Goal: Task Accomplishment & Management: Use online tool/utility

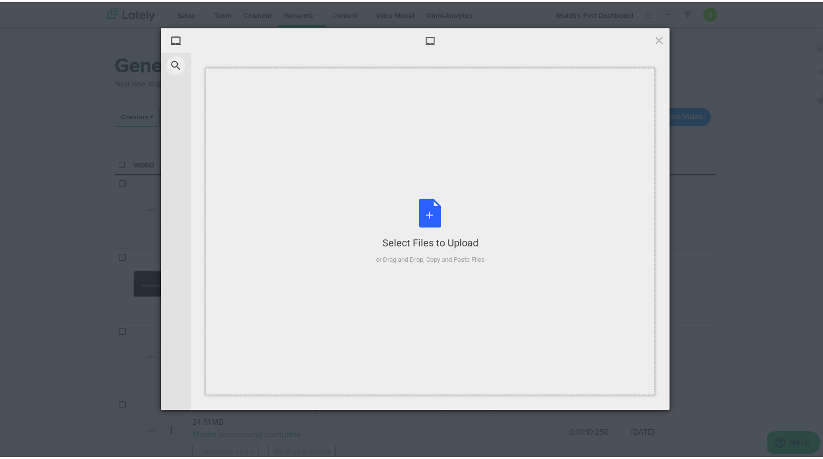
click at [427, 209] on div "Select Files to Upload or Drag and Drop, Copy and Paste Files" at bounding box center [430, 230] width 109 height 66
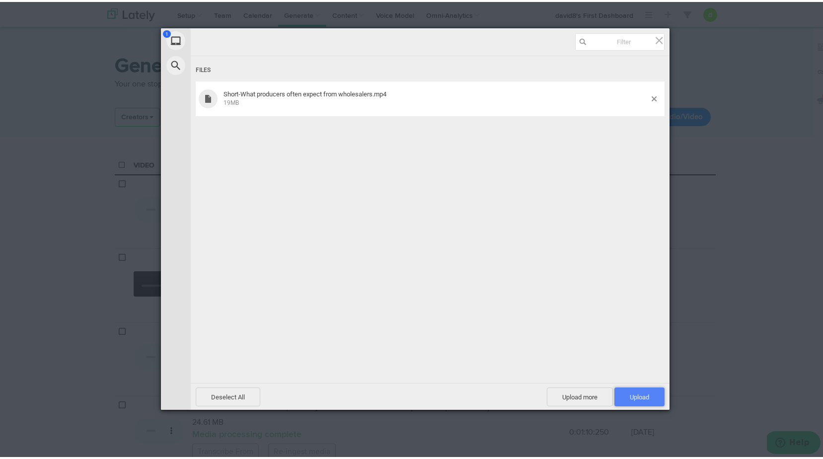
click at [643, 393] on span "Upload 1" at bounding box center [639, 394] width 19 height 7
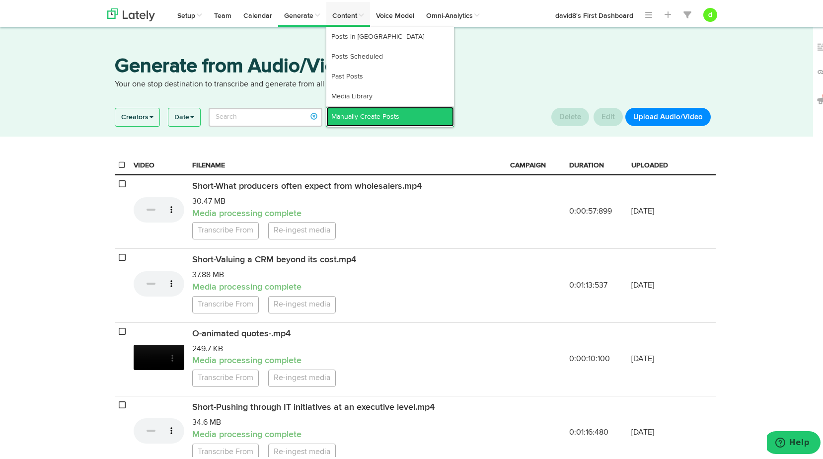
click at [364, 113] on link "Manually Create Posts" at bounding box center [390, 115] width 128 height 20
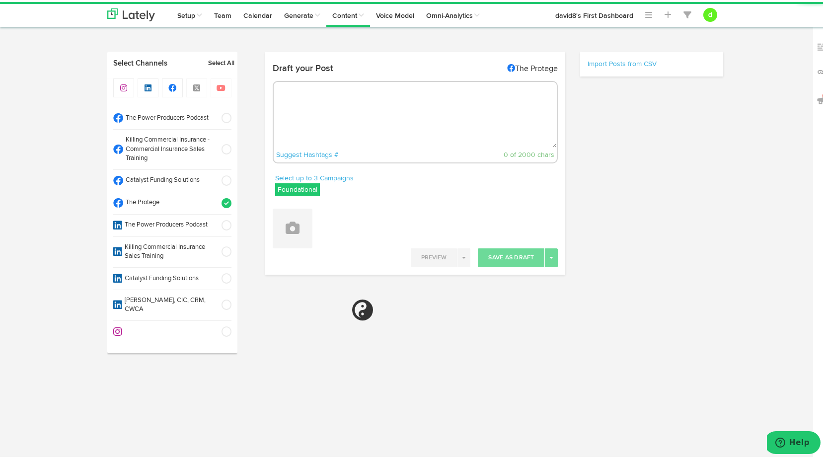
radio input "true"
select select "12"
select select "42"
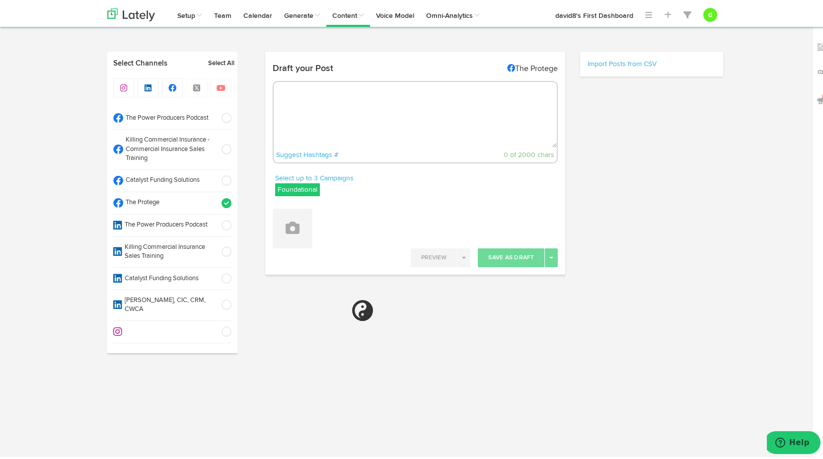
select select "11"
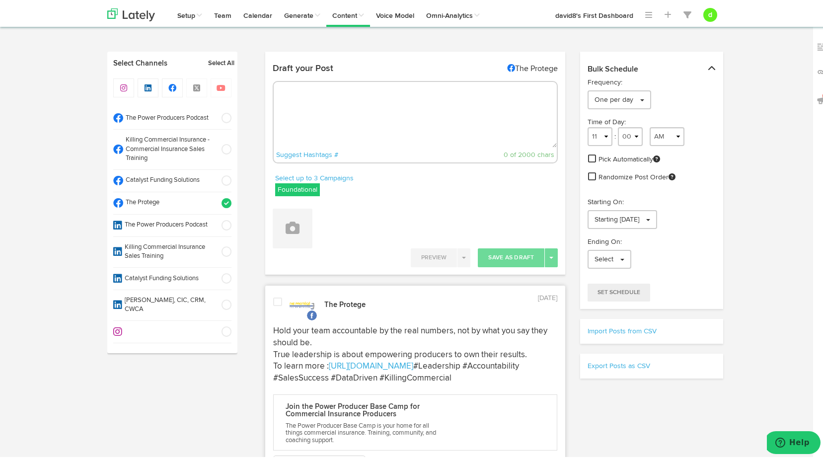
click at [292, 188] on label "Foundational" at bounding box center [297, 187] width 45 height 13
click at [278, 236] on icon at bounding box center [281, 236] width 6 height 7
click at [279, 215] on icon at bounding box center [281, 216] width 6 height 7
click at [440, 173] on div "Select up to 3 Campaigns Vids Blogs Foundational IMPORTED Vids" at bounding box center [415, 185] width 301 height 28
click at [304, 224] on button at bounding box center [293, 227] width 40 height 40
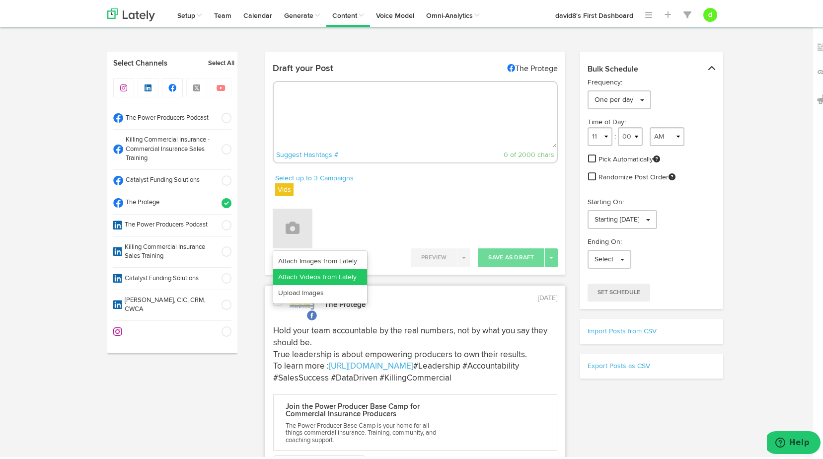
click at [310, 276] on link "Attach Videos from Lately" at bounding box center [320, 275] width 94 height 16
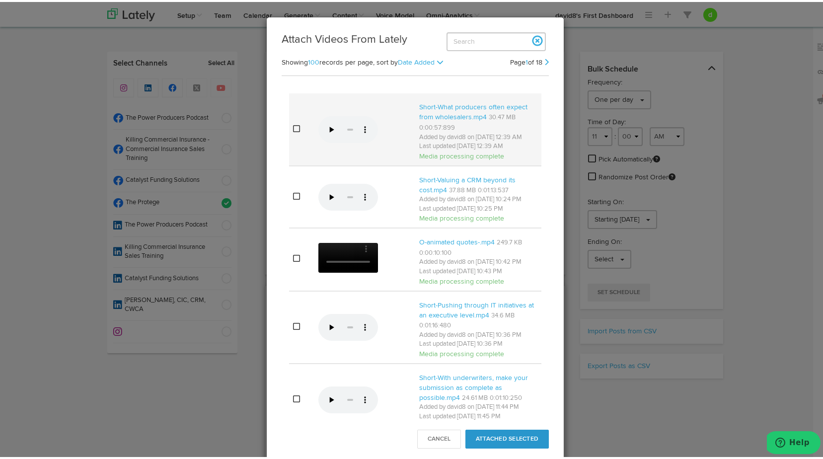
click at [293, 131] on icon at bounding box center [296, 127] width 7 height 8
click at [491, 439] on button "Attached Selected" at bounding box center [506, 437] width 83 height 19
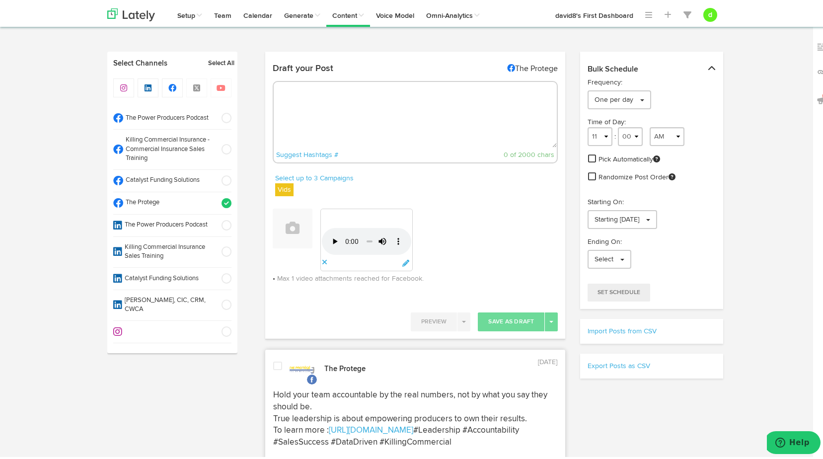
paste textarea ""To get the best from wholesalers, we need to meet them halfway—understand thei…"
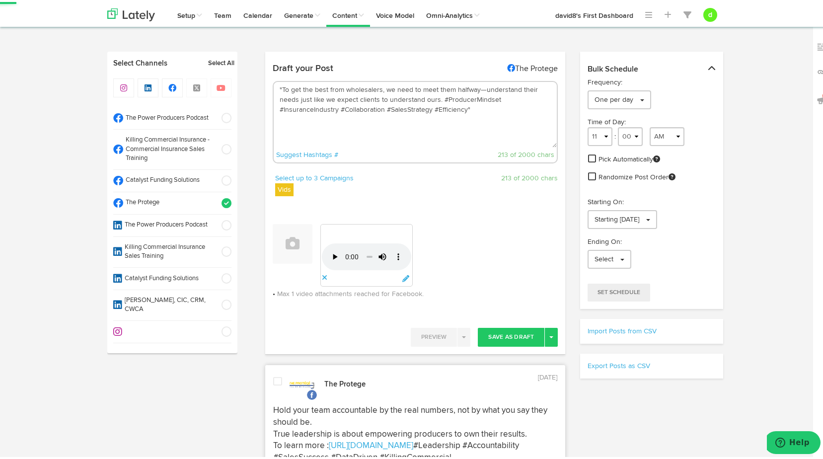
click at [280, 85] on textarea ""To get the best from wholesalers, we need to meet them halfway—understand thei…" at bounding box center [416, 113] width 284 height 66
click at [279, 86] on textarea ""To get the best from wholesalers, we need to meet them halfway—understand thei…" at bounding box center [416, 113] width 284 height 66
click at [466, 104] on textarea "To get the best from wholesalers, we need to meet them halfway—understand their…" at bounding box center [416, 113] width 284 height 66
click at [437, 95] on textarea "To get the best from wholesalers, we need to meet them halfway—understand their…" at bounding box center [416, 113] width 284 height 66
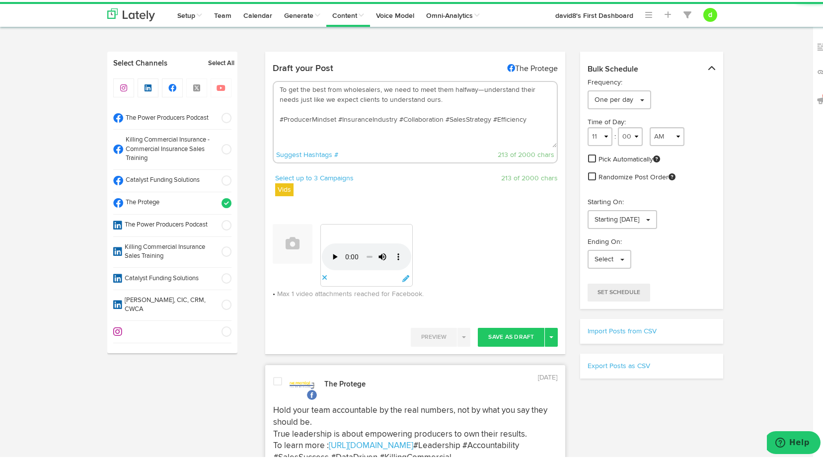
click at [419, 104] on textarea "To get the best from wholesalers, we need to meet them halfway—understand their…" at bounding box center [416, 113] width 284 height 66
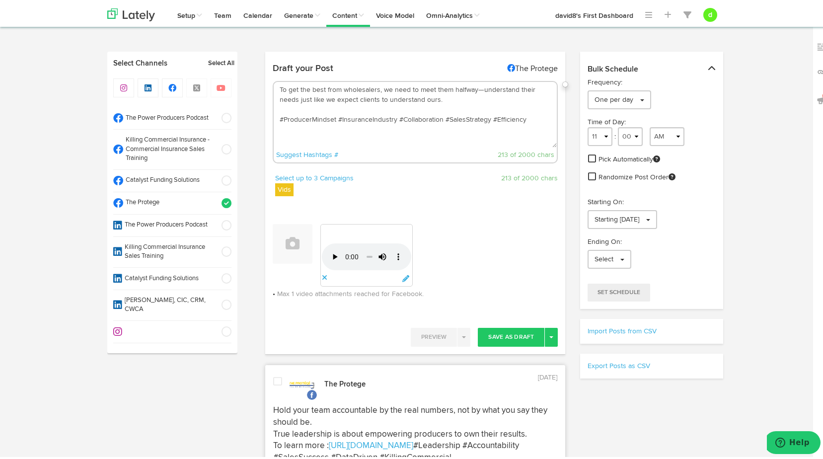
paste textarea "To learn more : [URL][DOMAIN_NAME]"
type textarea "To get the best from wholesalers, we need to meet them halfway—understand their…"
click at [517, 334] on button "Save As Draft" at bounding box center [511, 335] width 67 height 19
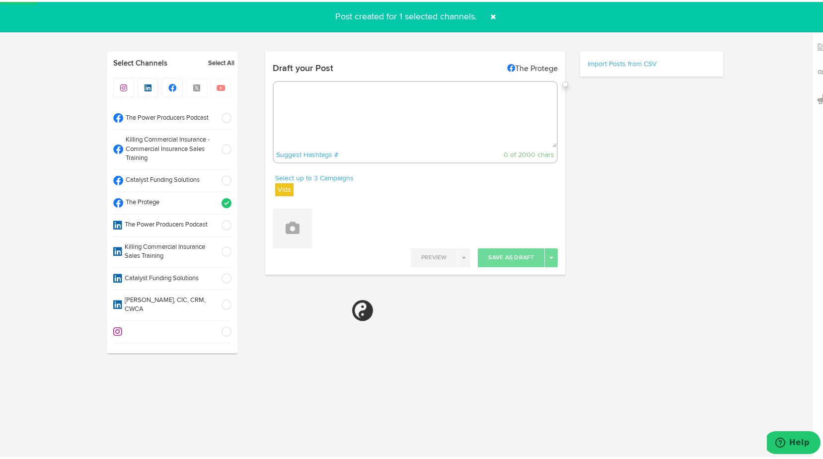
select select "11"
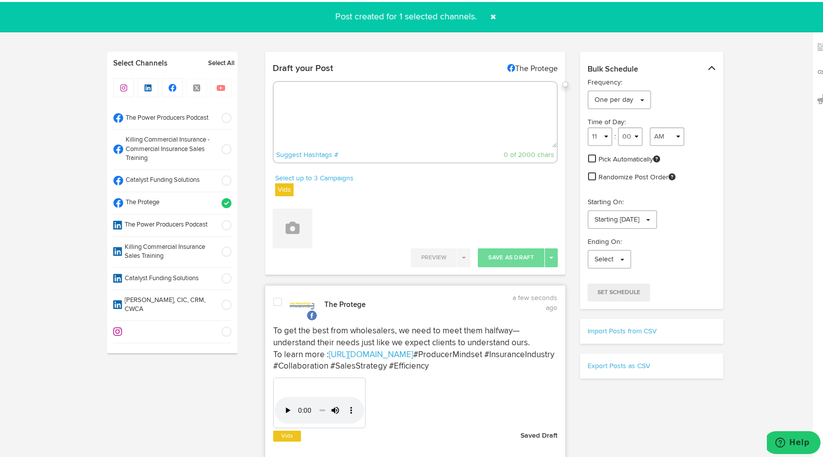
click at [273, 300] on span at bounding box center [277, 300] width 9 height 10
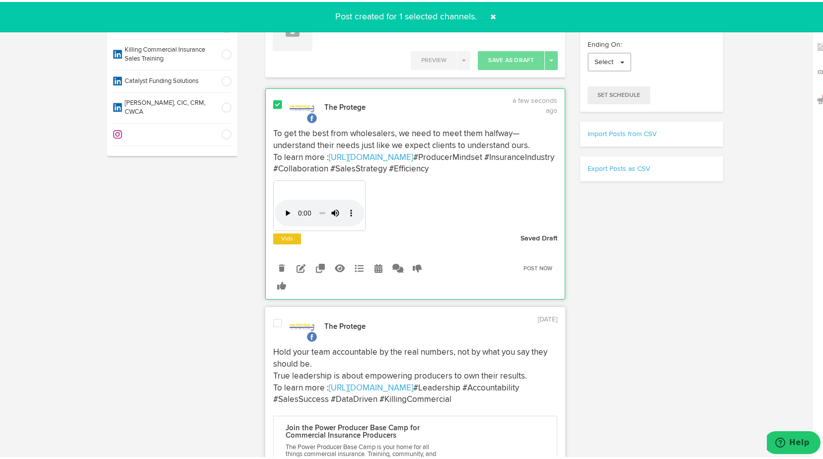
scroll to position [199, 0]
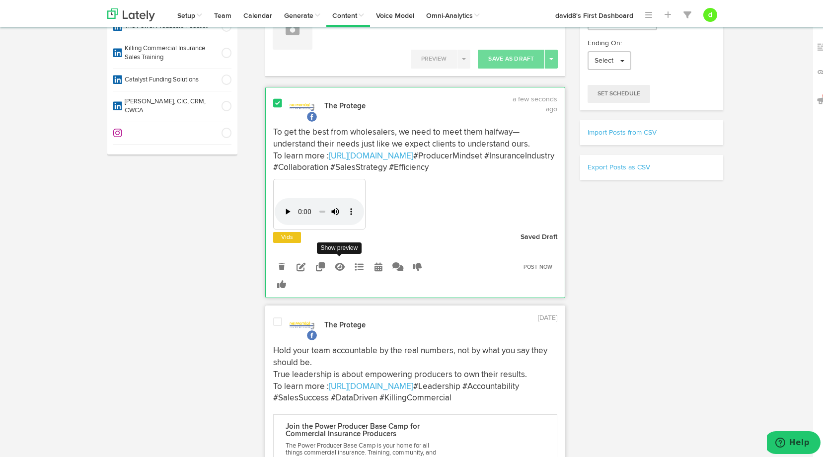
click at [335, 269] on icon at bounding box center [340, 264] width 10 height 9
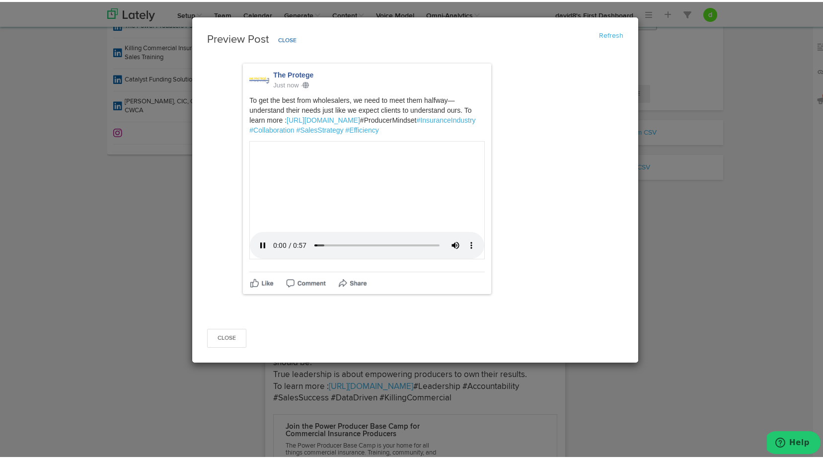
scroll to position [228, 0]
click at [216, 346] on button "Close" at bounding box center [226, 336] width 39 height 19
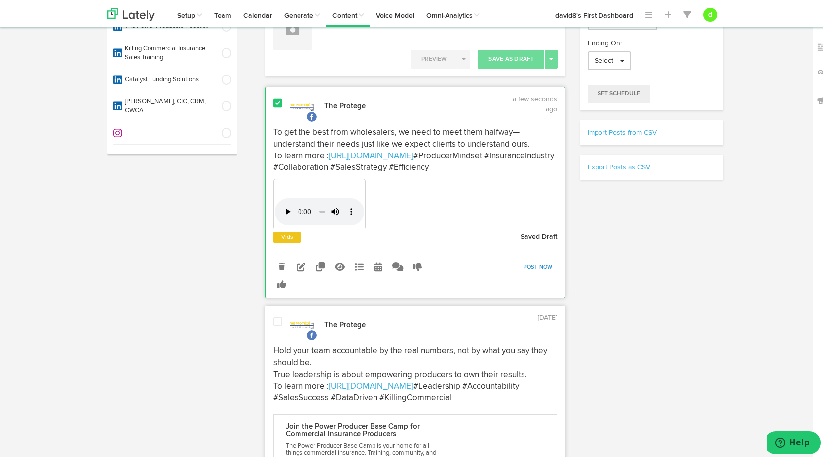
click at [533, 272] on link "Post Now" at bounding box center [538, 265] width 39 height 14
